Goal: Use online tool/utility: Utilize a website feature to perform a specific function

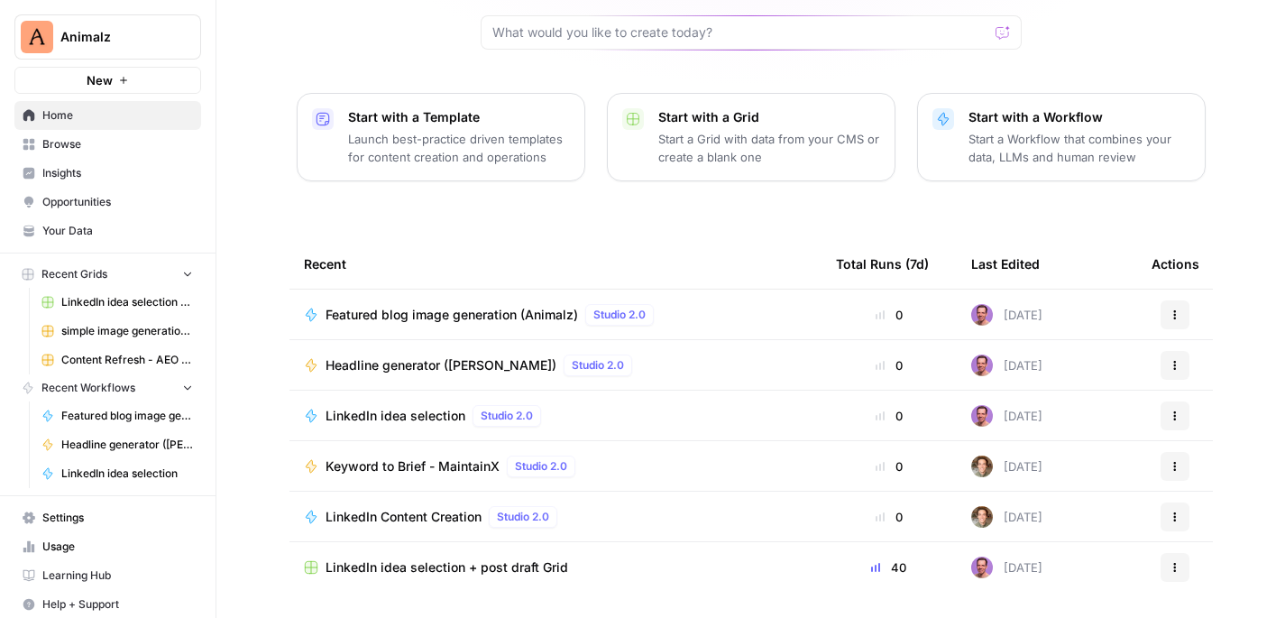
scroll to position [212, 0]
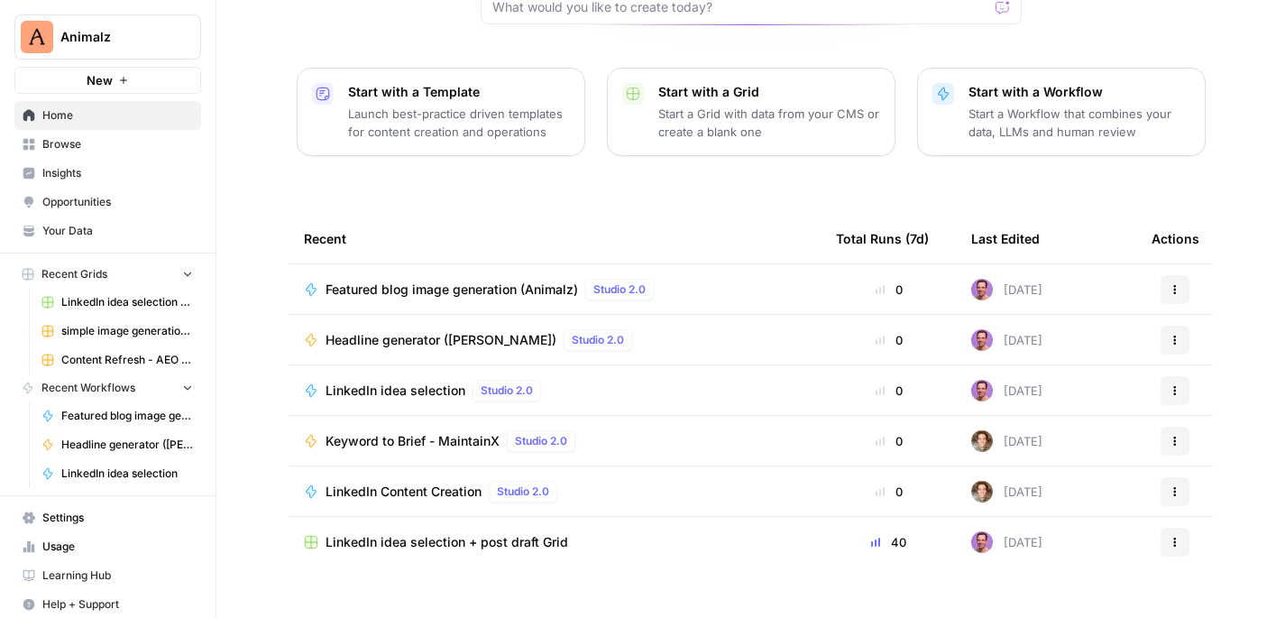
click at [418, 432] on span "Keyword to Brief - MaintainX" at bounding box center [413, 441] width 174 height 18
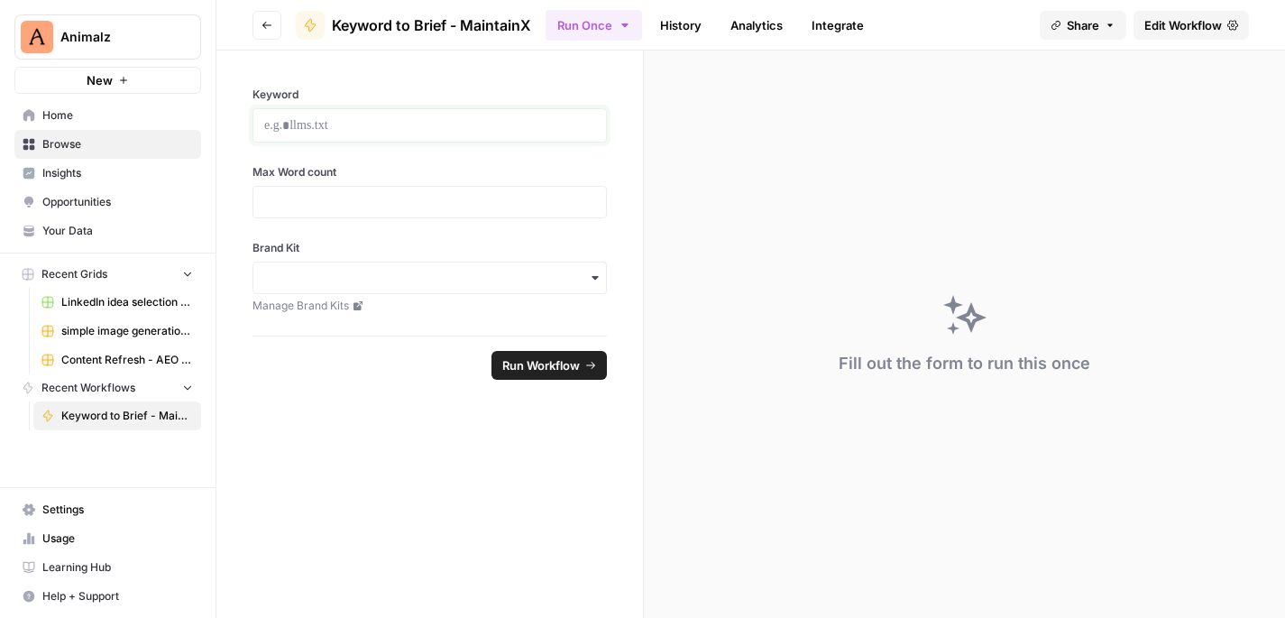
click at [347, 123] on p at bounding box center [429, 125] width 331 height 18
click at [331, 202] on input "Max Word count" at bounding box center [429, 202] width 331 height 16
type input "1500"
click at [365, 442] on form "**********" at bounding box center [431, 334] width 428 height 567
click at [455, 281] on input "Brand Kit" at bounding box center [429, 278] width 331 height 18
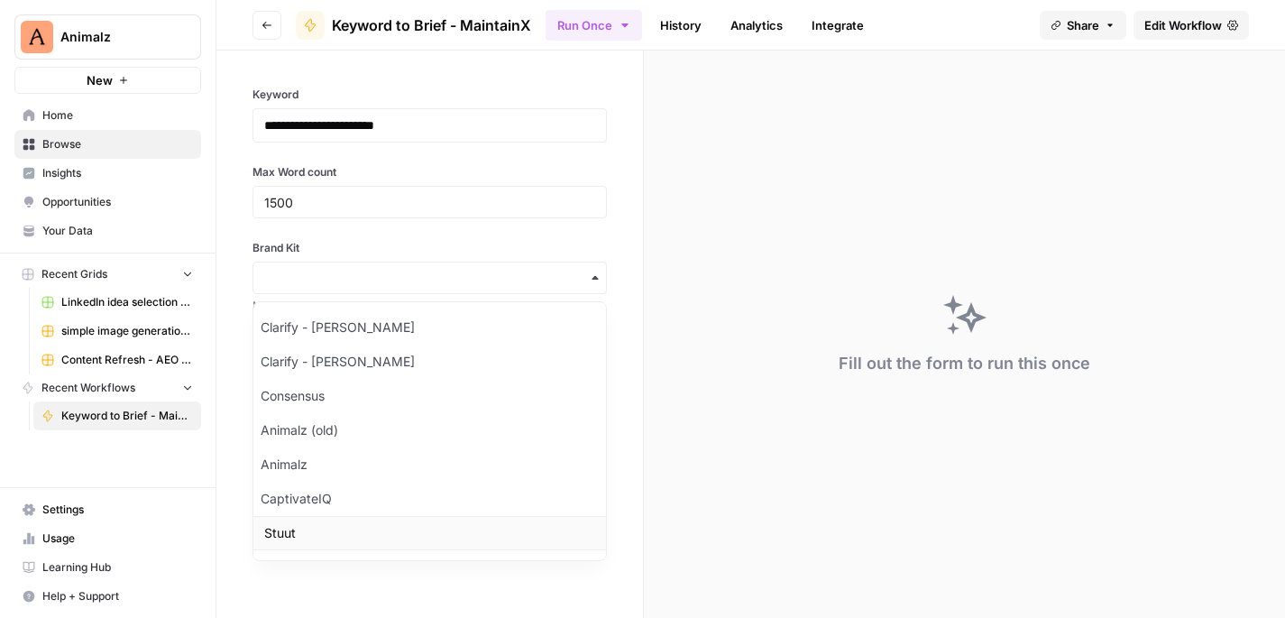
scroll to position [149, 0]
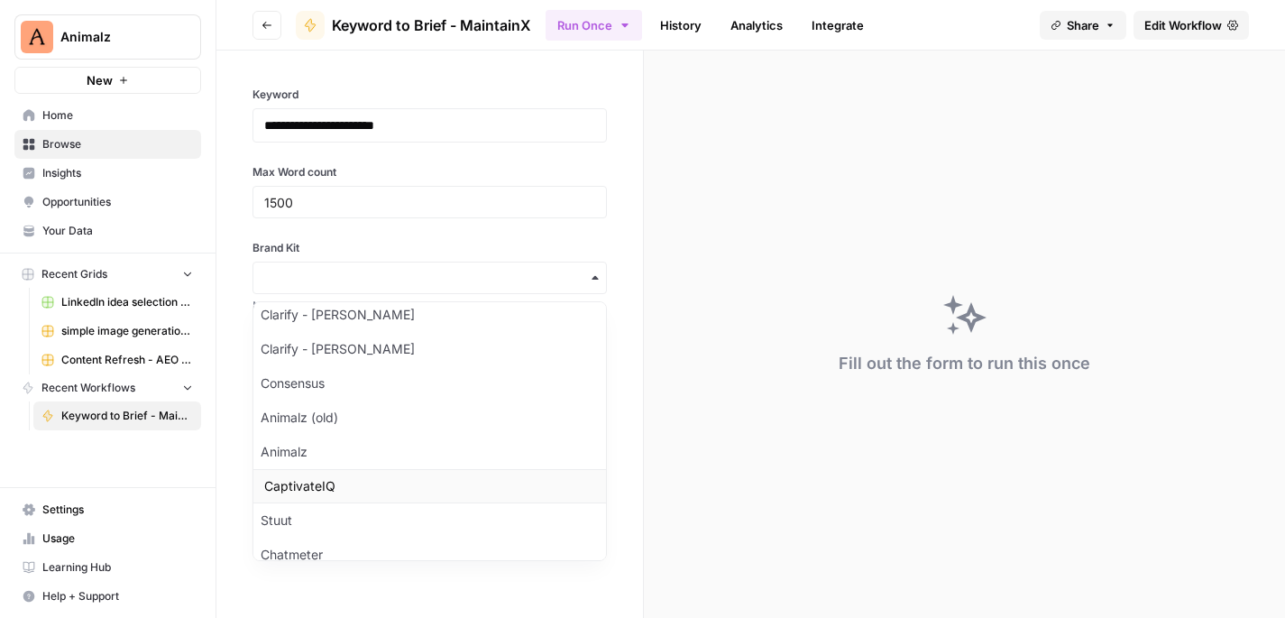
click at [443, 482] on div "CaptivateIQ" at bounding box center [429, 486] width 353 height 34
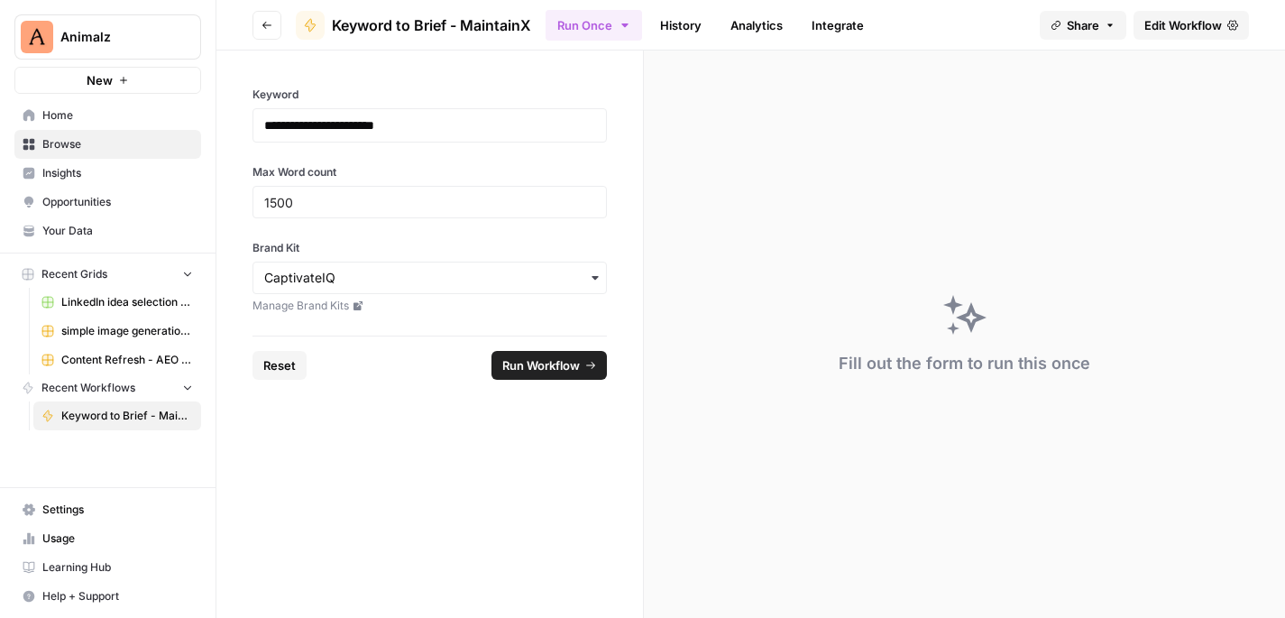
click at [594, 362] on icon "submit" at bounding box center [590, 365] width 11 height 11
click at [569, 358] on span "Cancel" at bounding box center [560, 365] width 40 height 18
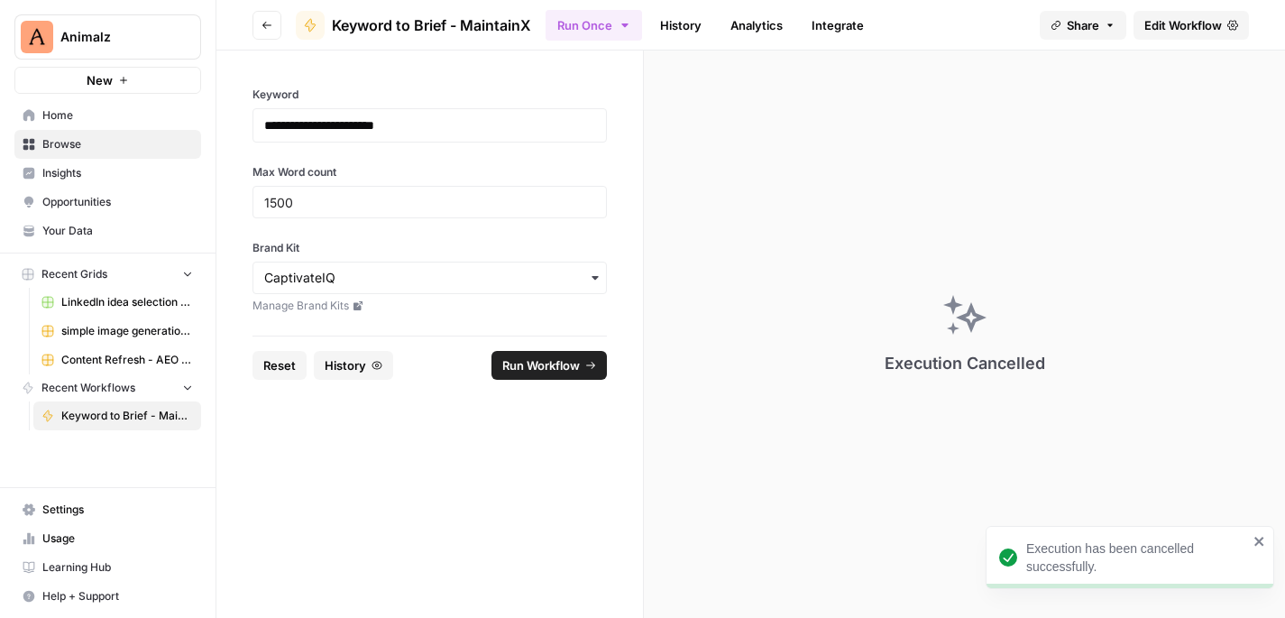
click at [568, 363] on span "Run Workflow" at bounding box center [541, 365] width 78 height 18
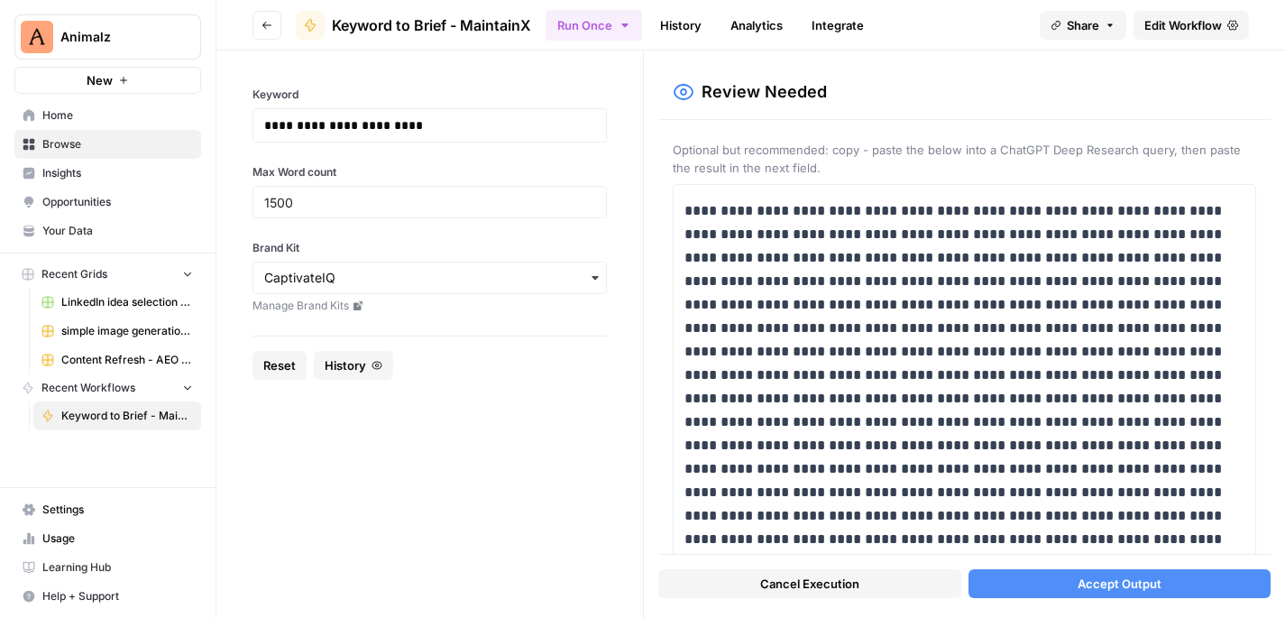
scroll to position [0, 0]
click at [1020, 574] on button "Accept Output" at bounding box center [1120, 583] width 303 height 29
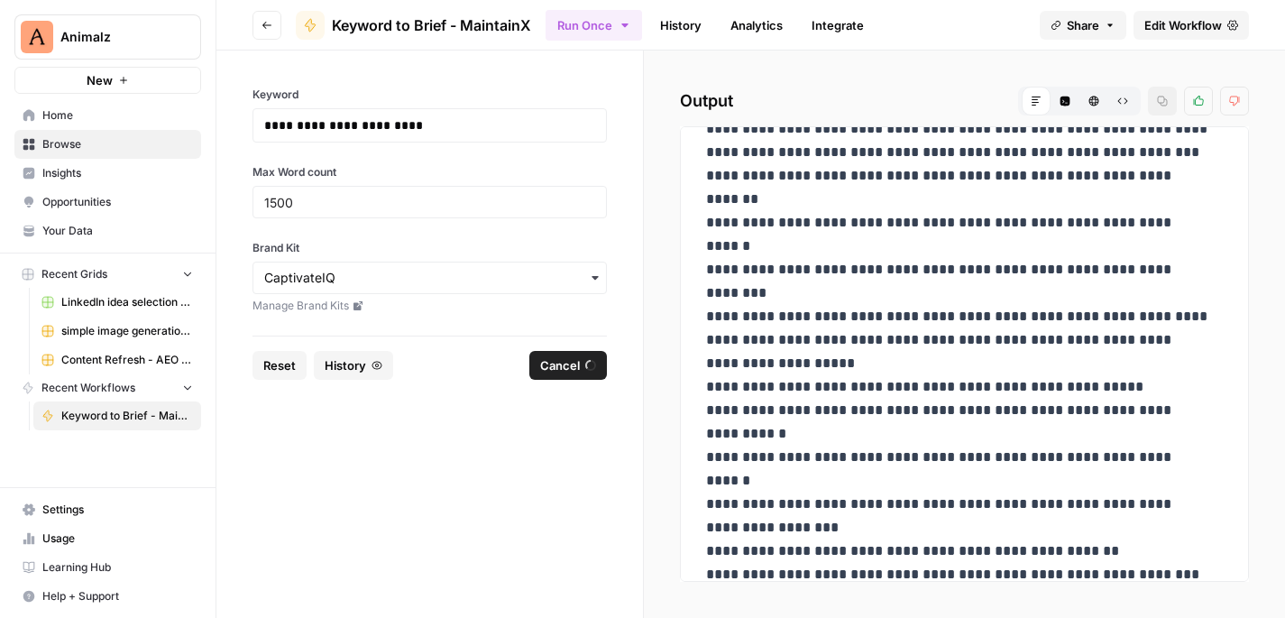
scroll to position [1454, 0]
